Goal: Find specific page/section: Find specific page/section

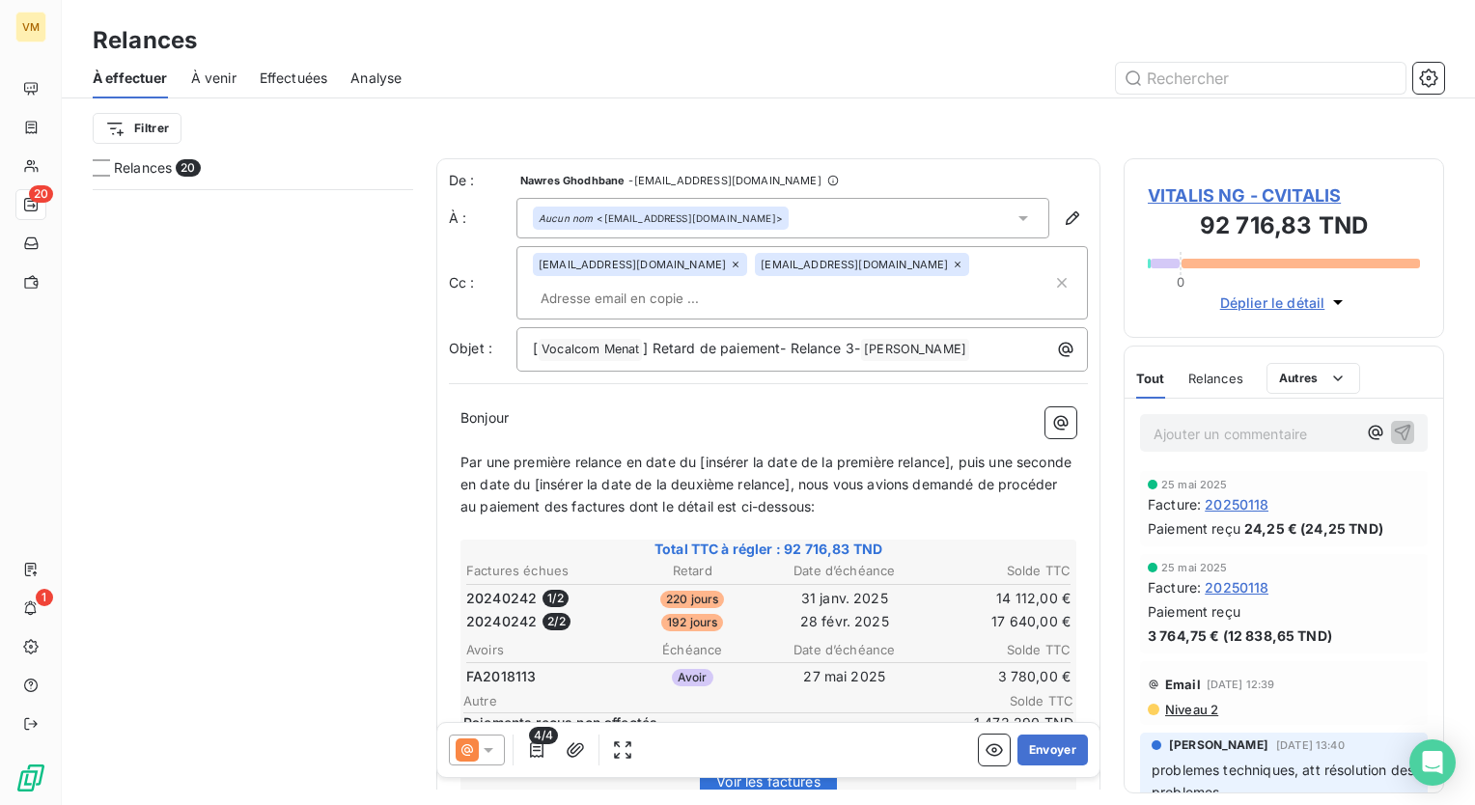
scroll to position [601, 305]
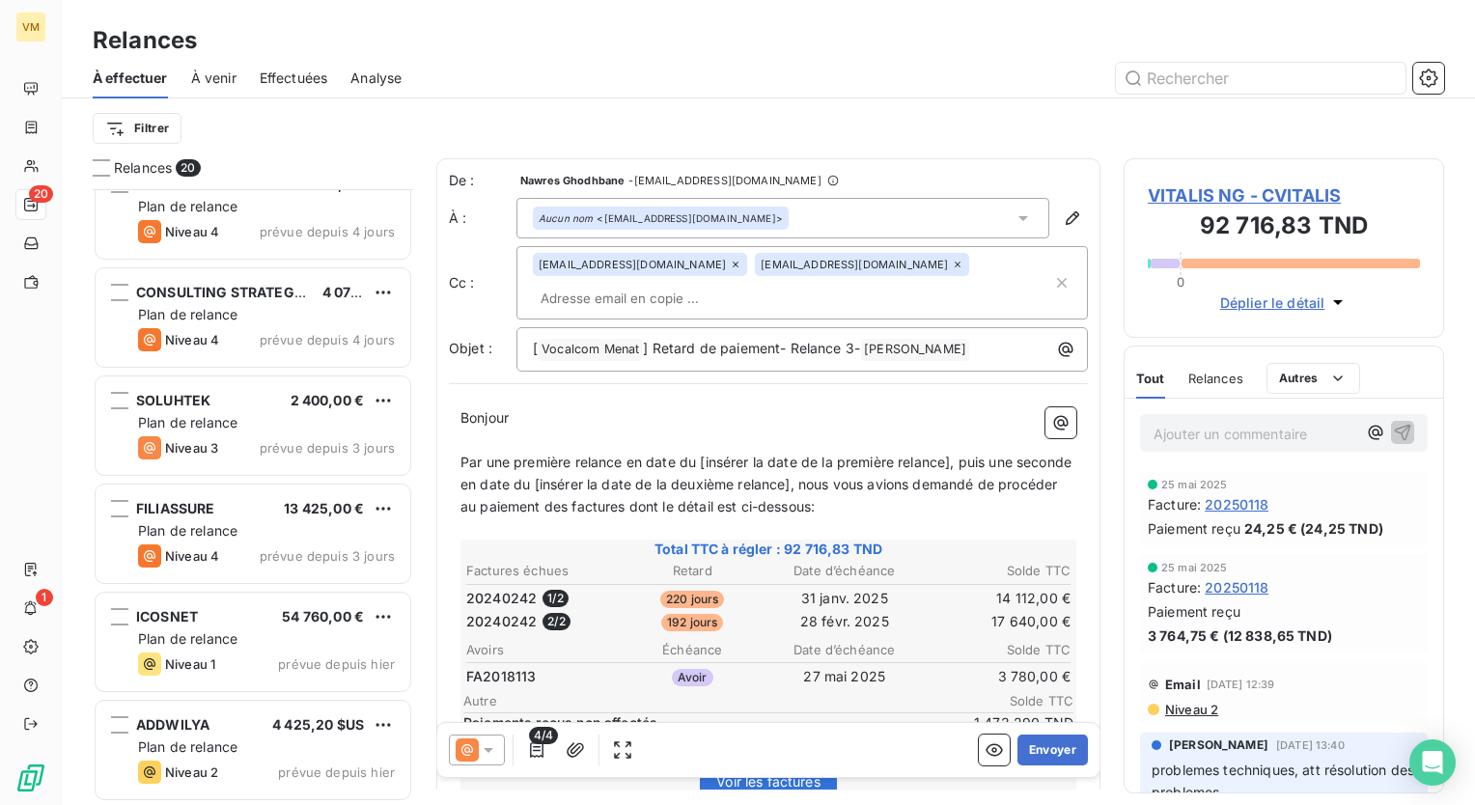
click at [294, 83] on span "Effectuées" at bounding box center [294, 78] width 69 height 19
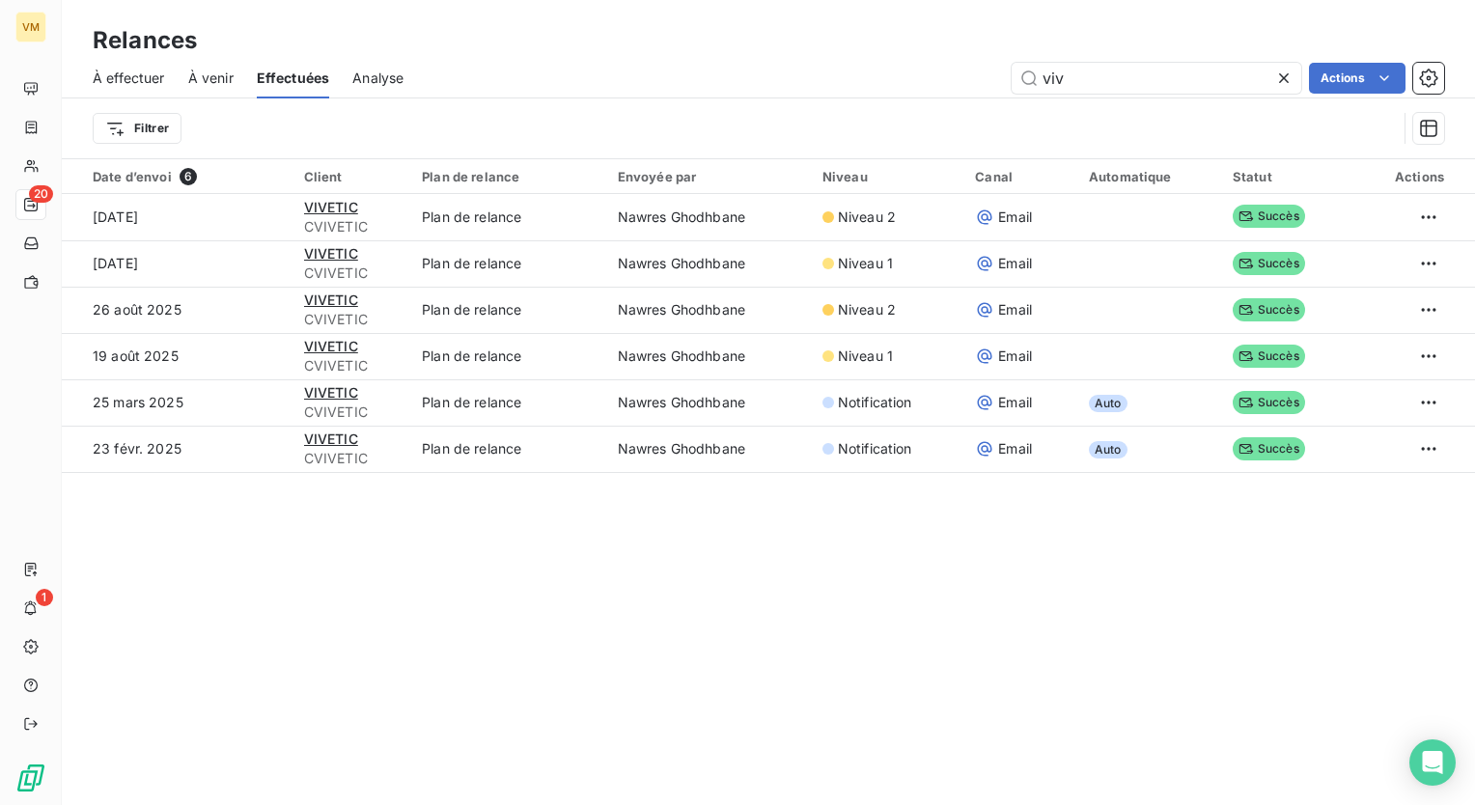
drag, startPoint x: 1082, startPoint y: 91, endPoint x: 994, endPoint y: 93, distance: 87.9
click at [994, 93] on div "viv Actions" at bounding box center [935, 78] width 1017 height 31
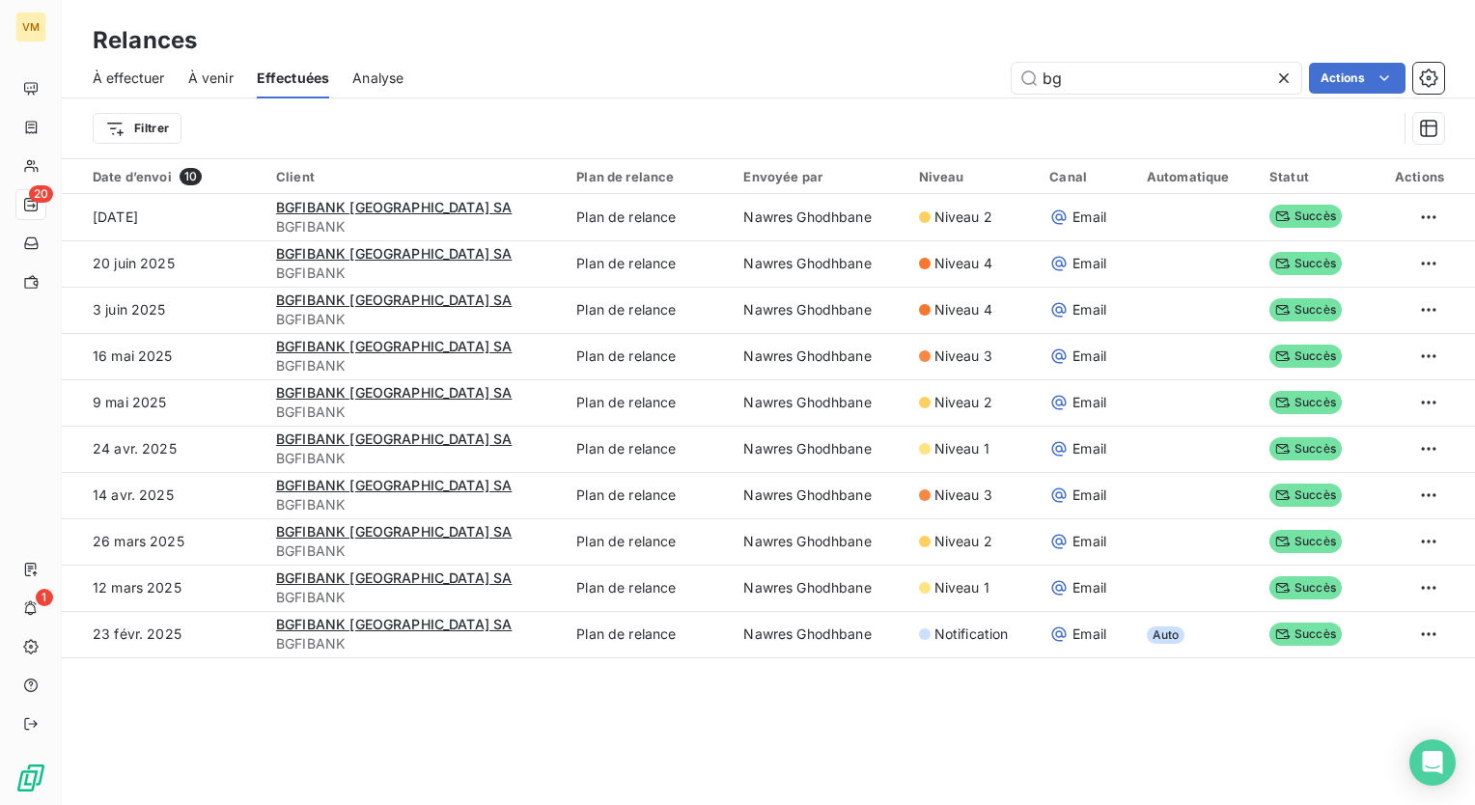
type input "b"
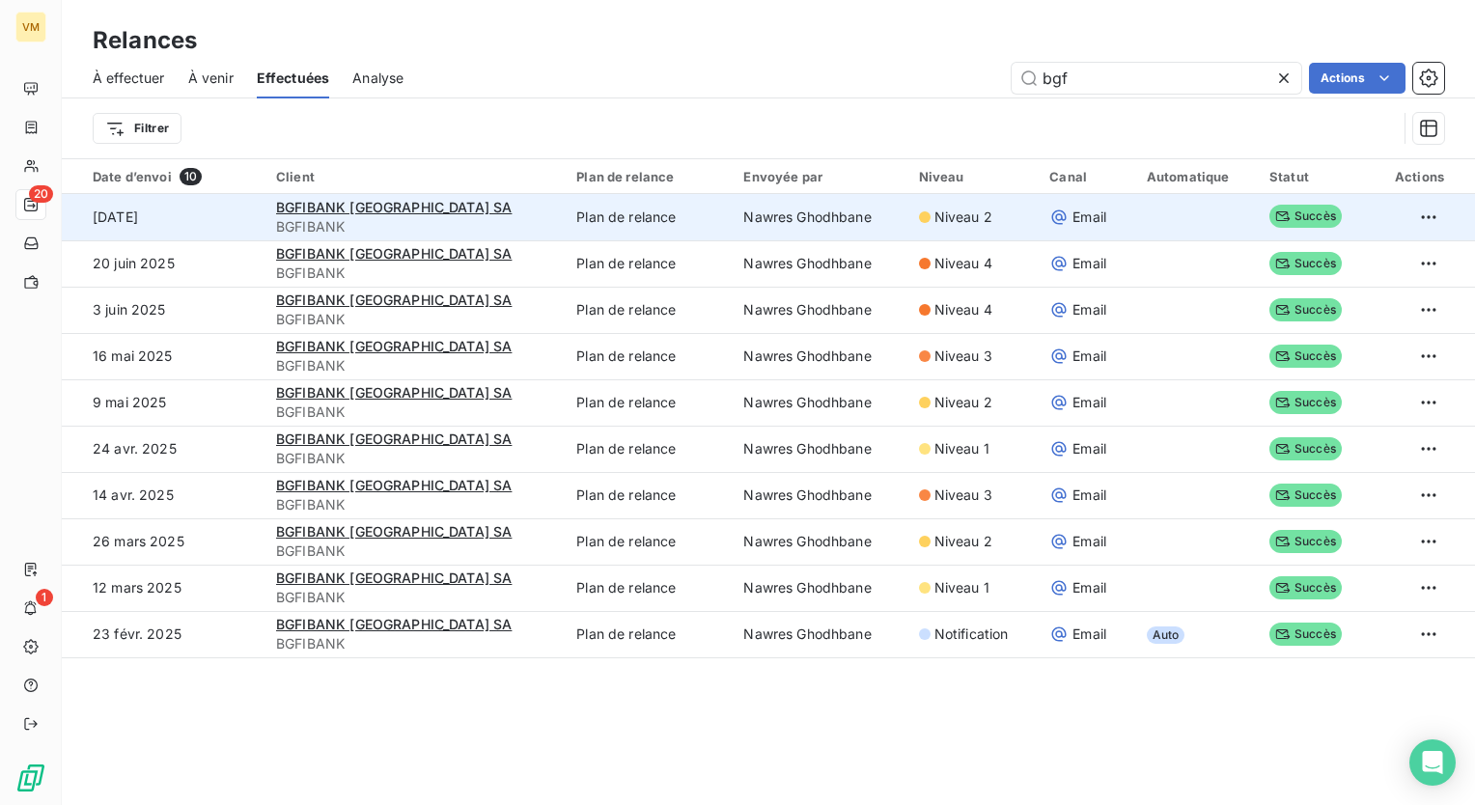
type input "bgf"
click at [827, 233] on td "Nawres Ghodhbane" at bounding box center [819, 217] width 175 height 46
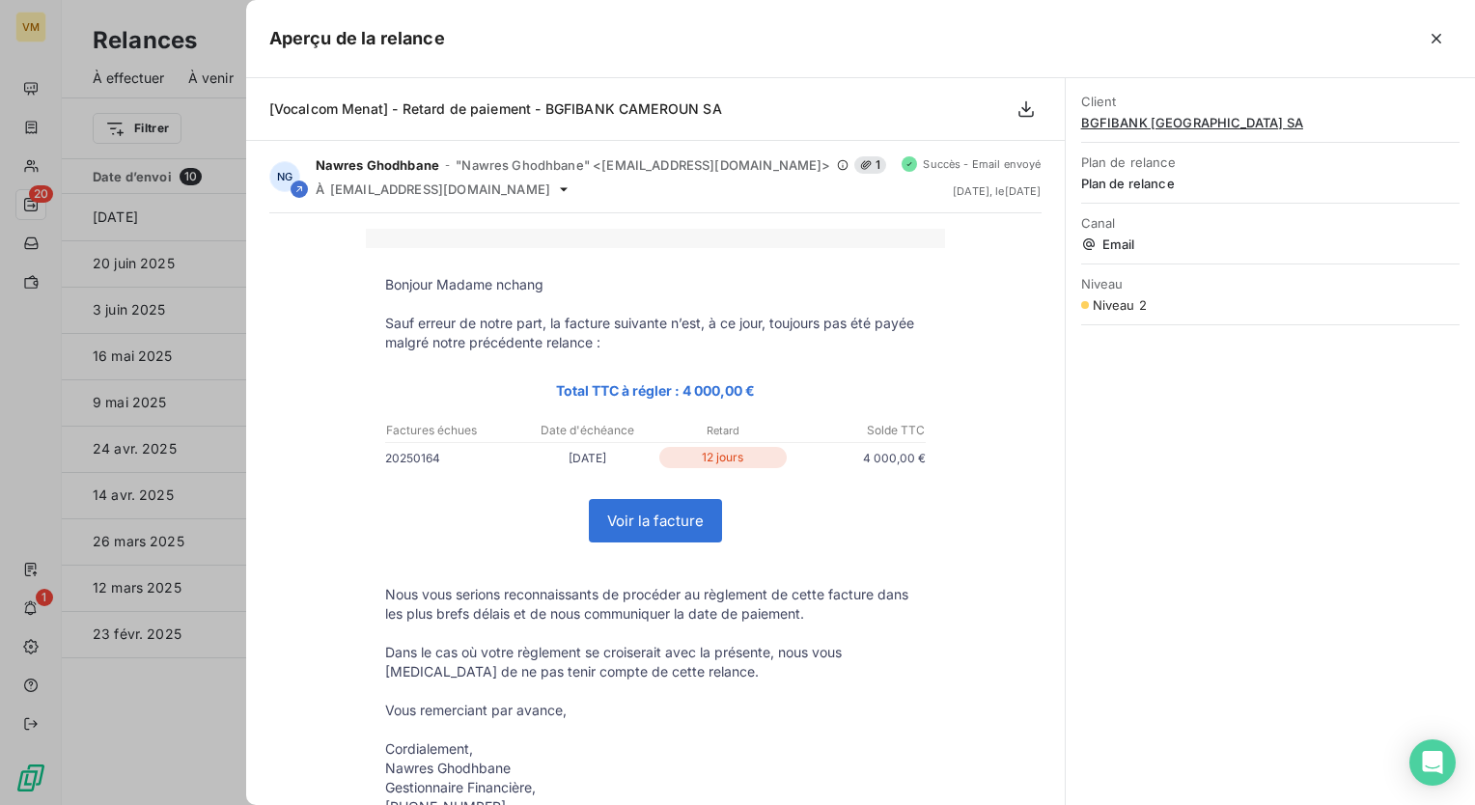
click at [1000, 63] on div "Aperçu de la relance" at bounding box center [860, 39] width 1229 height 78
click at [1434, 42] on icon "button" at bounding box center [1436, 38] width 19 height 19
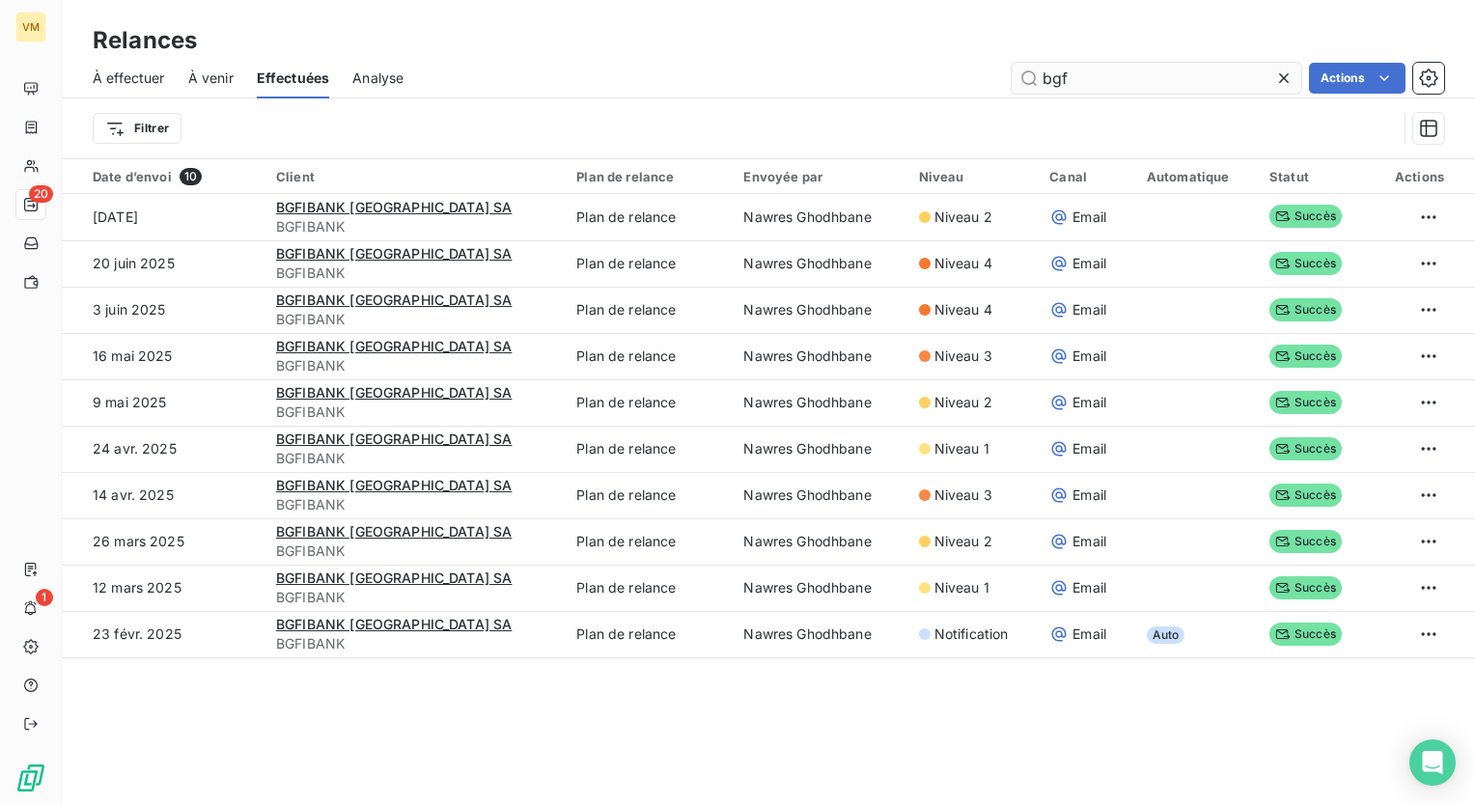
click at [1283, 75] on icon at bounding box center [1284, 78] width 10 height 10
